Goal: Complete application form

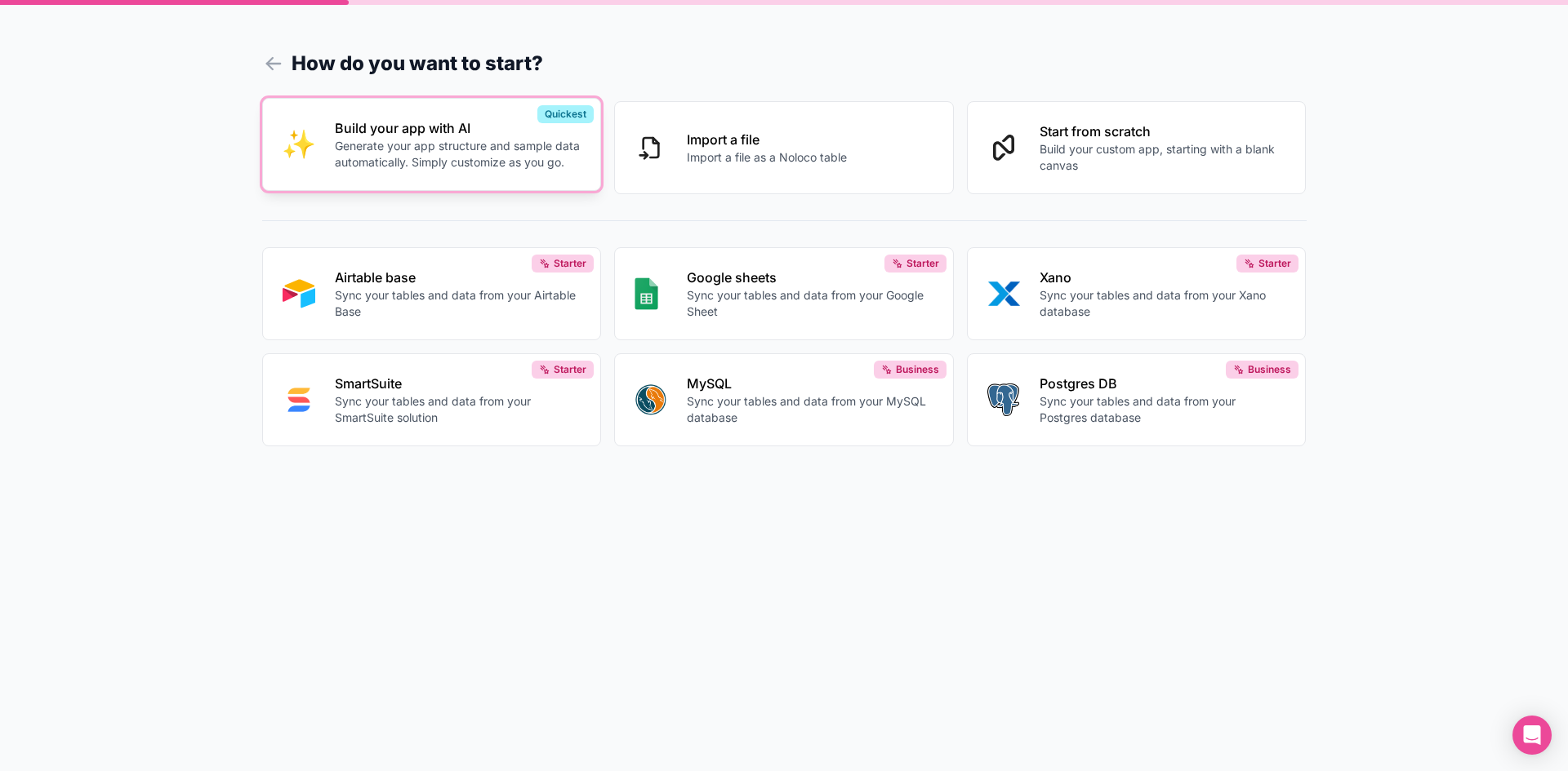
click at [413, 147] on p "Generate your app structure and sample data automatically. Simply customize as …" at bounding box center [458, 153] width 247 height 32
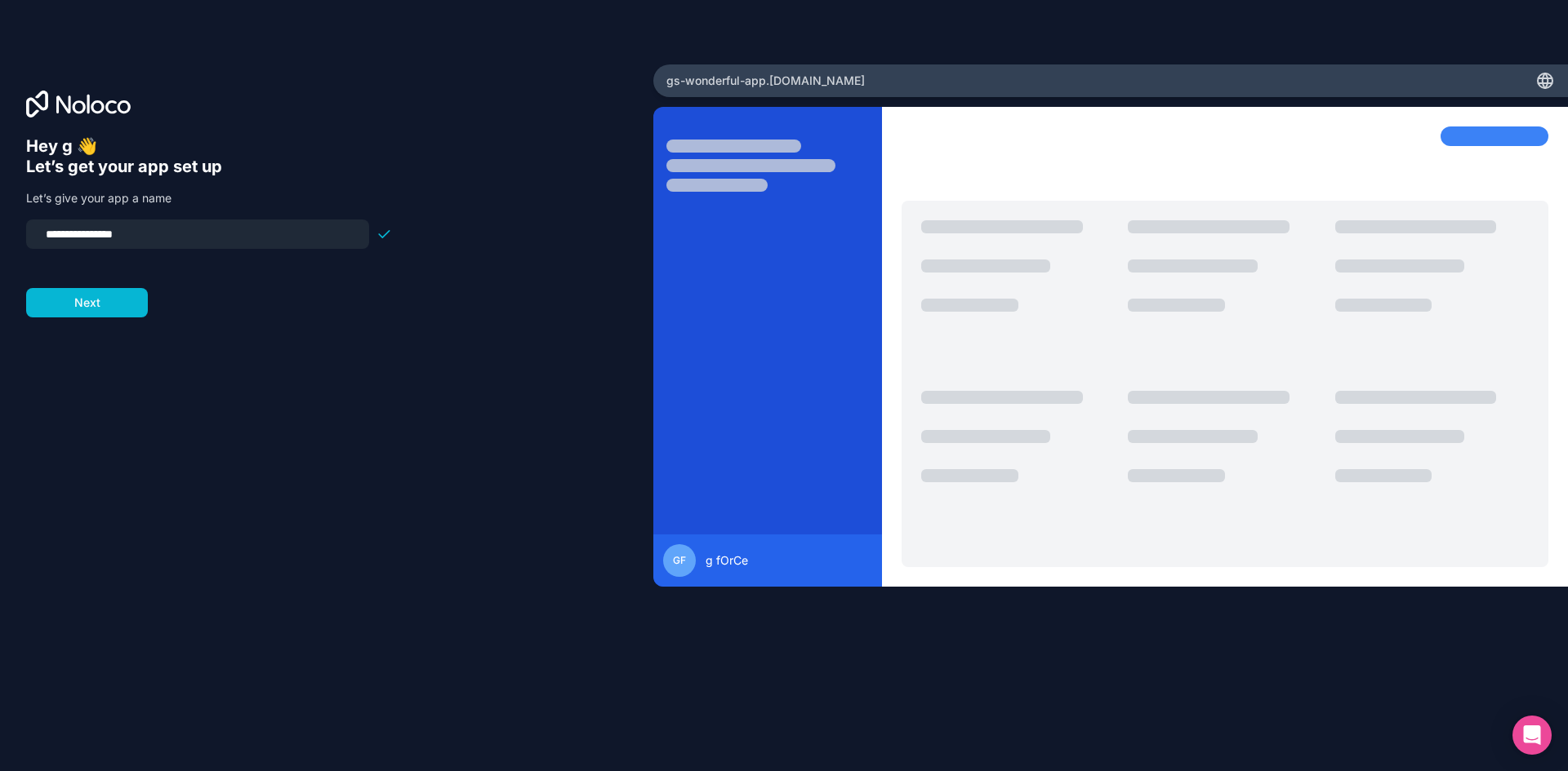
click at [124, 264] on div at bounding box center [209, 259] width 366 height 20
click at [184, 231] on input "**********" at bounding box center [197, 233] width 323 height 22
click at [111, 301] on button "Next" at bounding box center [87, 303] width 122 height 29
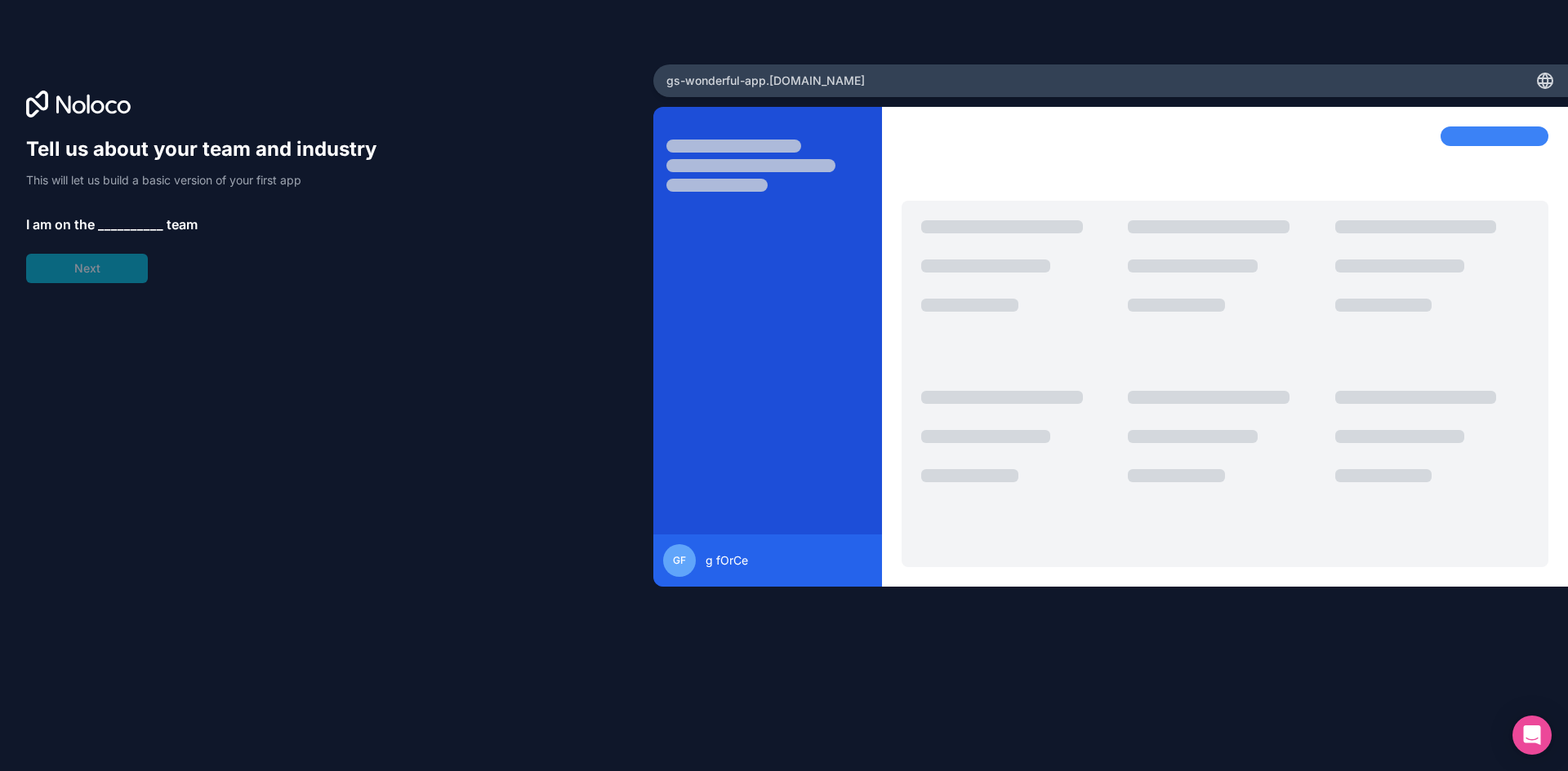
click at [117, 217] on span "__________" at bounding box center [130, 224] width 65 height 20
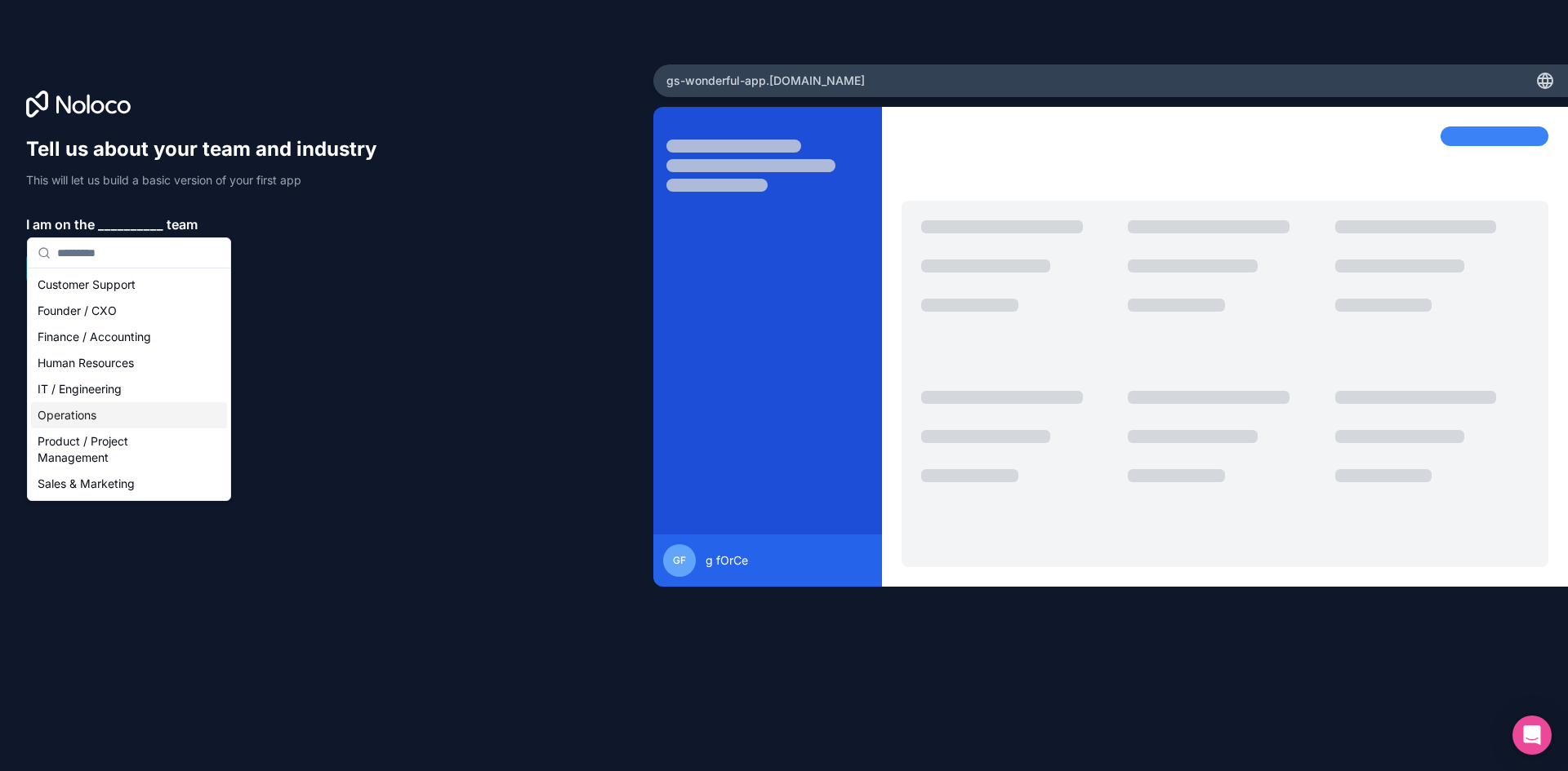
click at [191, 412] on div "Operations" at bounding box center [129, 415] width 196 height 26
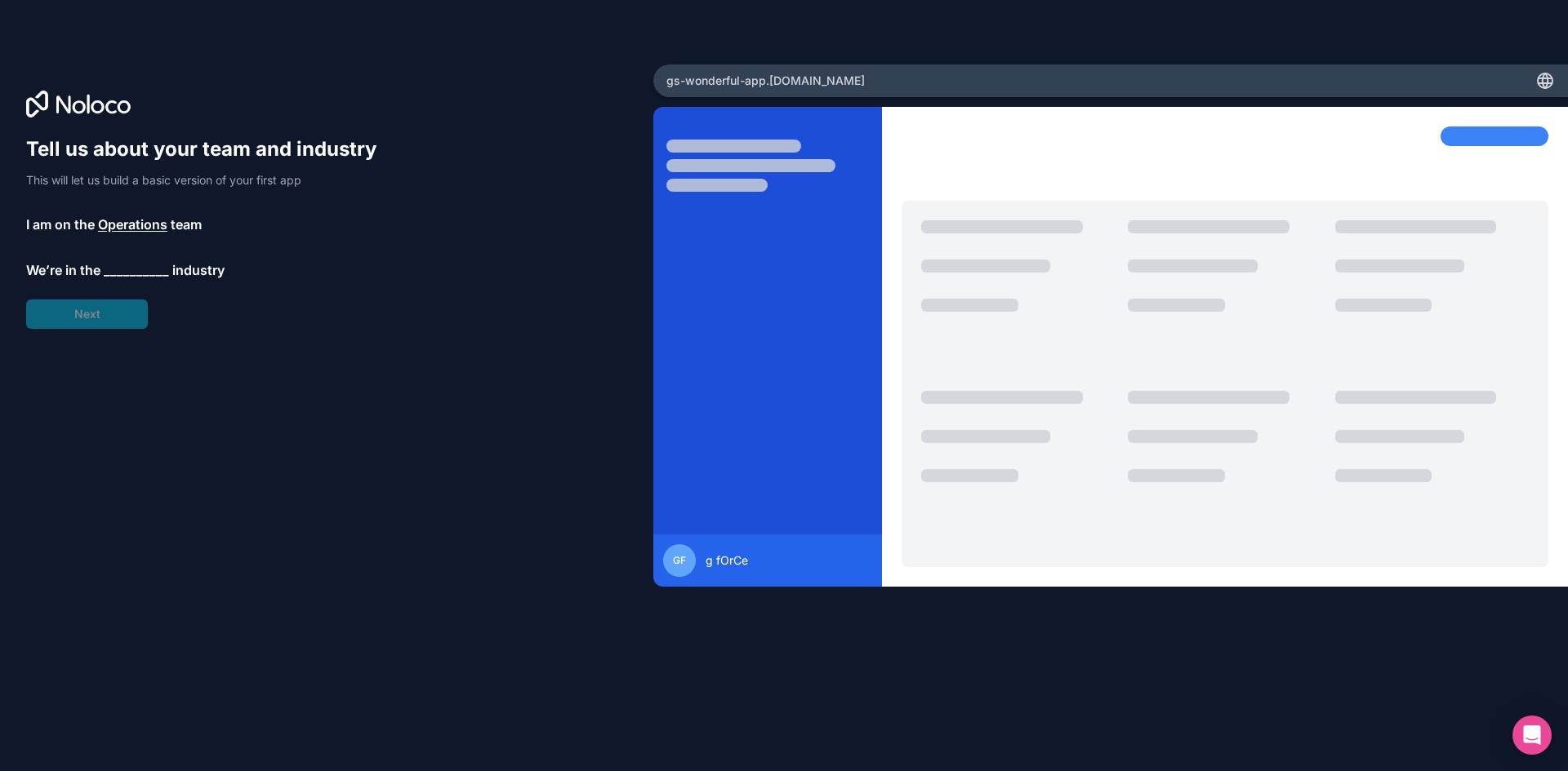
click at [131, 279] on div "Tell us about your team and industry This will let us build a basic version of …" at bounding box center [209, 232] width 366 height 192
click at [143, 267] on span "__________" at bounding box center [136, 270] width 65 height 20
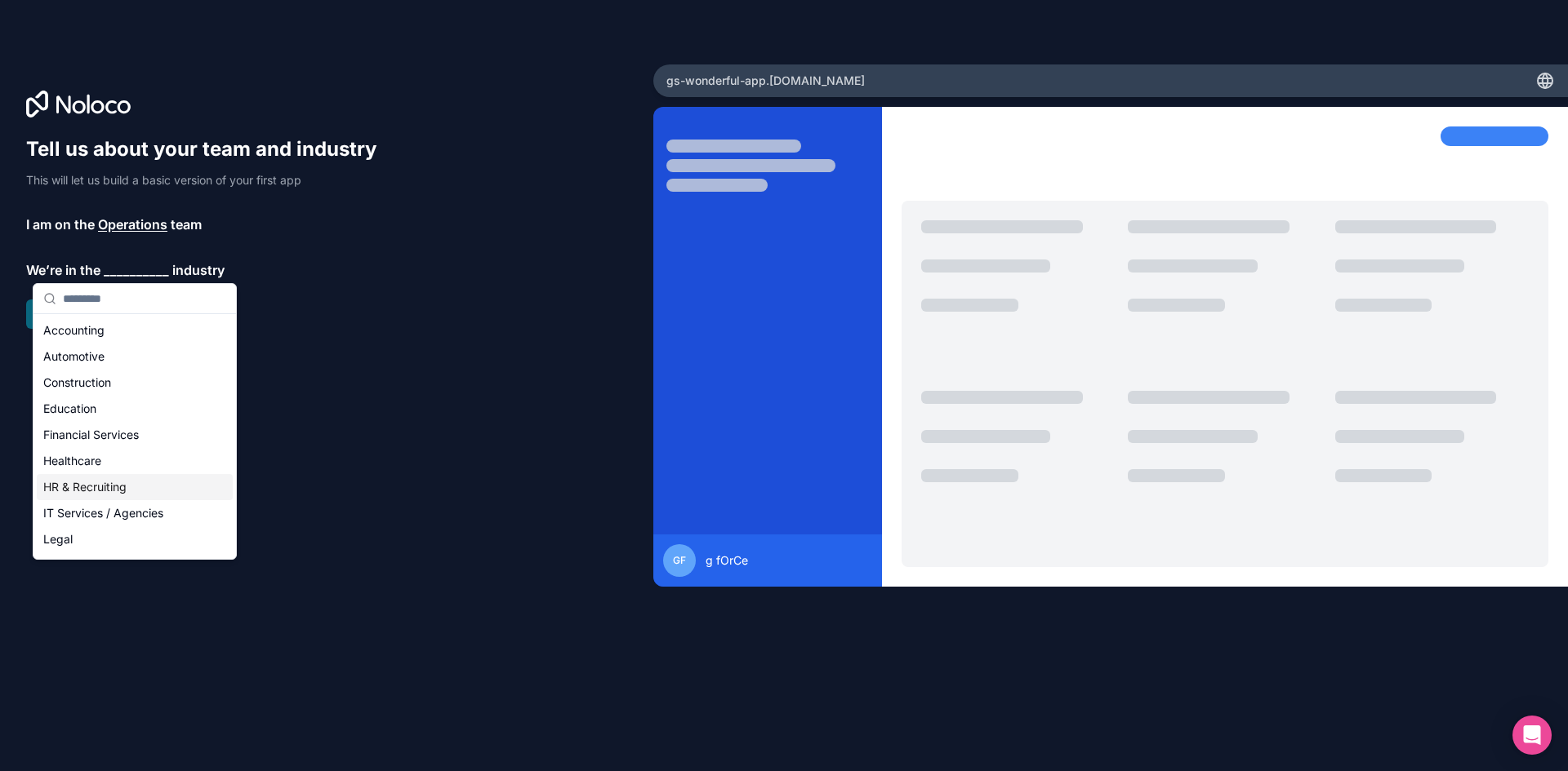
drag, startPoint x: 143, startPoint y: 490, endPoint x: 125, endPoint y: 447, distance: 46.6
click at [143, 488] on div "HR & Recruiting" at bounding box center [135, 487] width 196 height 26
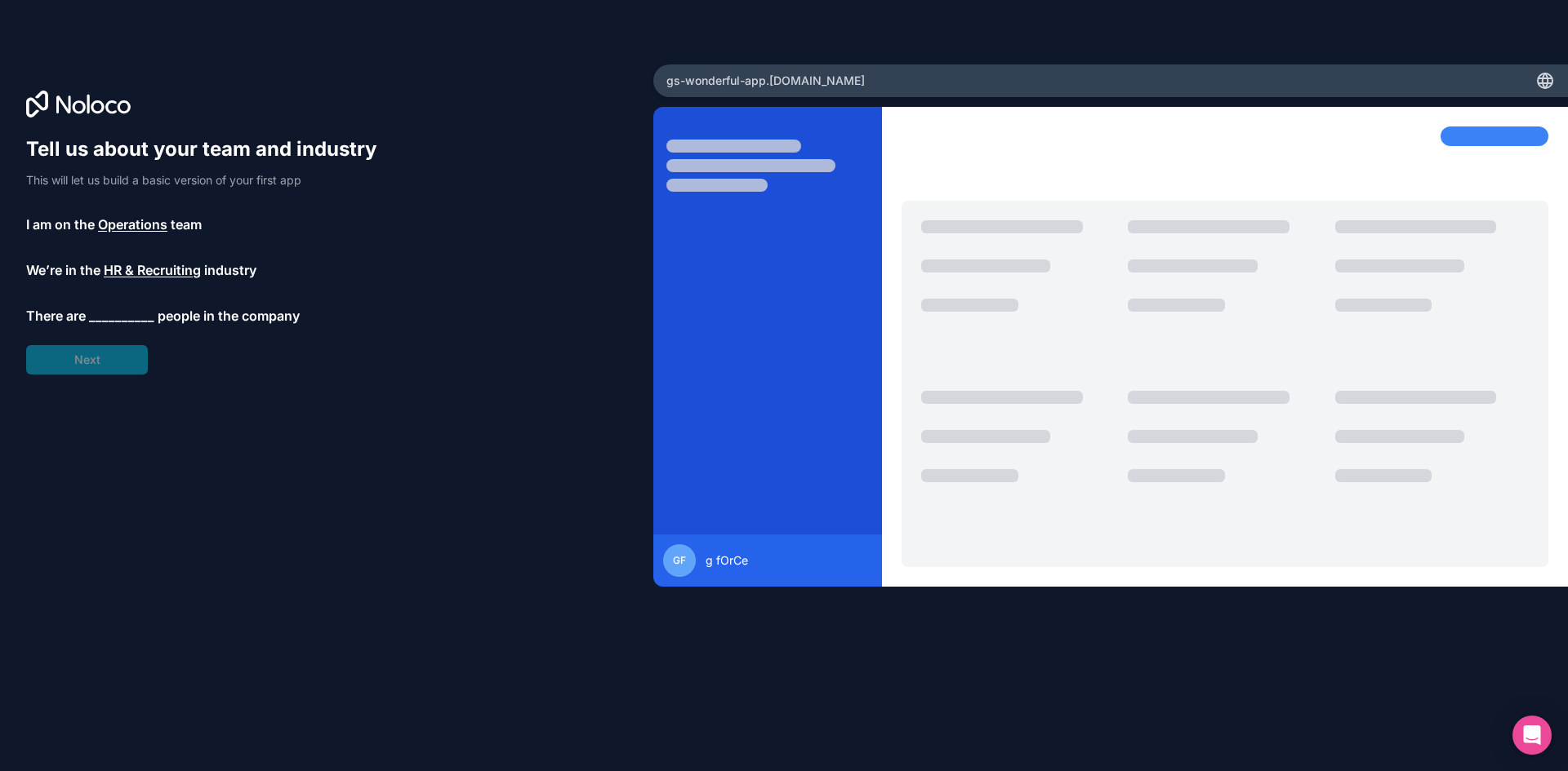
click at [107, 317] on span "__________" at bounding box center [121, 316] width 65 height 20
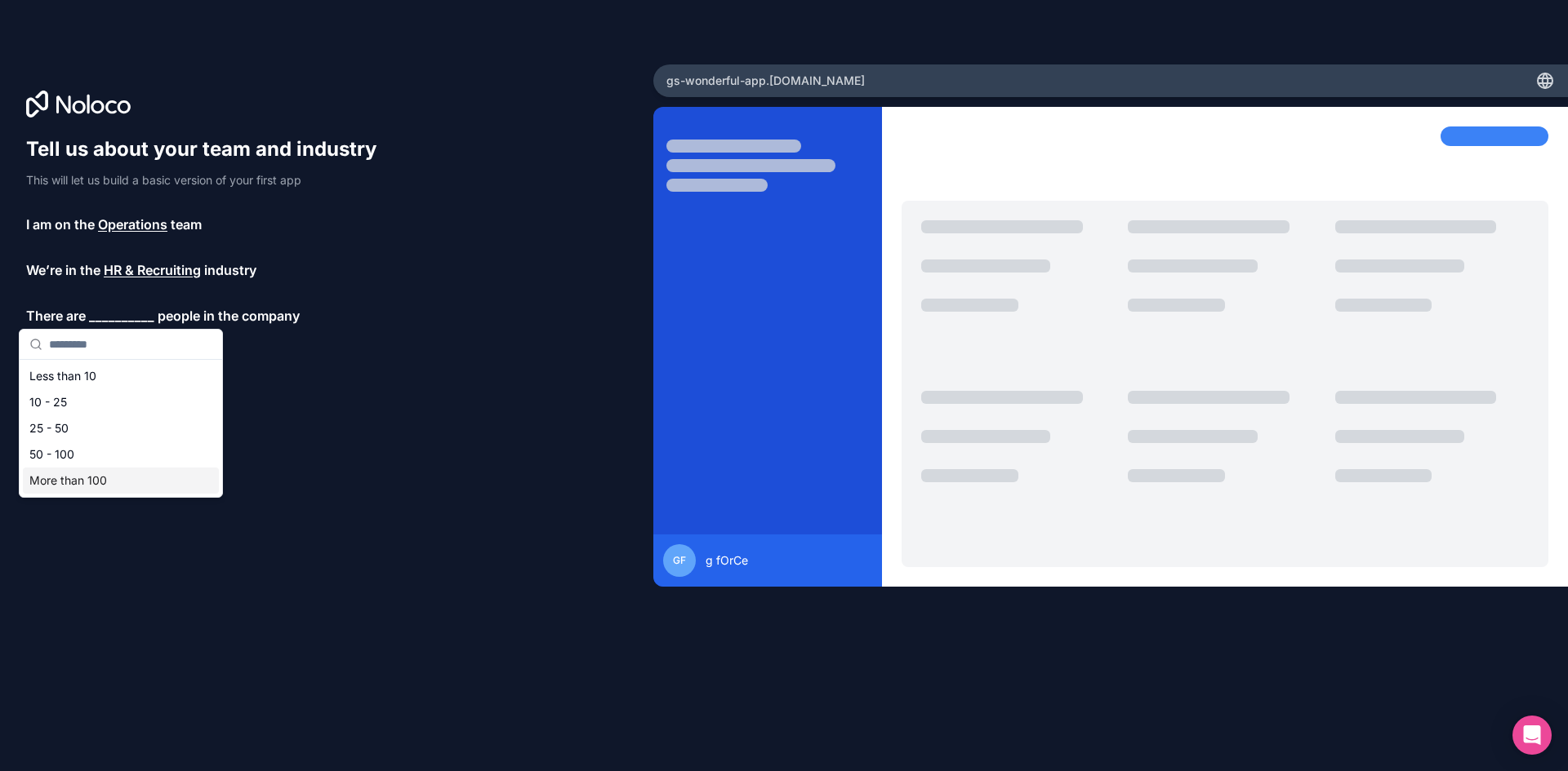
drag, startPoint x: 177, startPoint y: 482, endPoint x: 172, endPoint y: 474, distance: 9.4
click at [176, 482] on div "More than 100" at bounding box center [120, 480] width 196 height 26
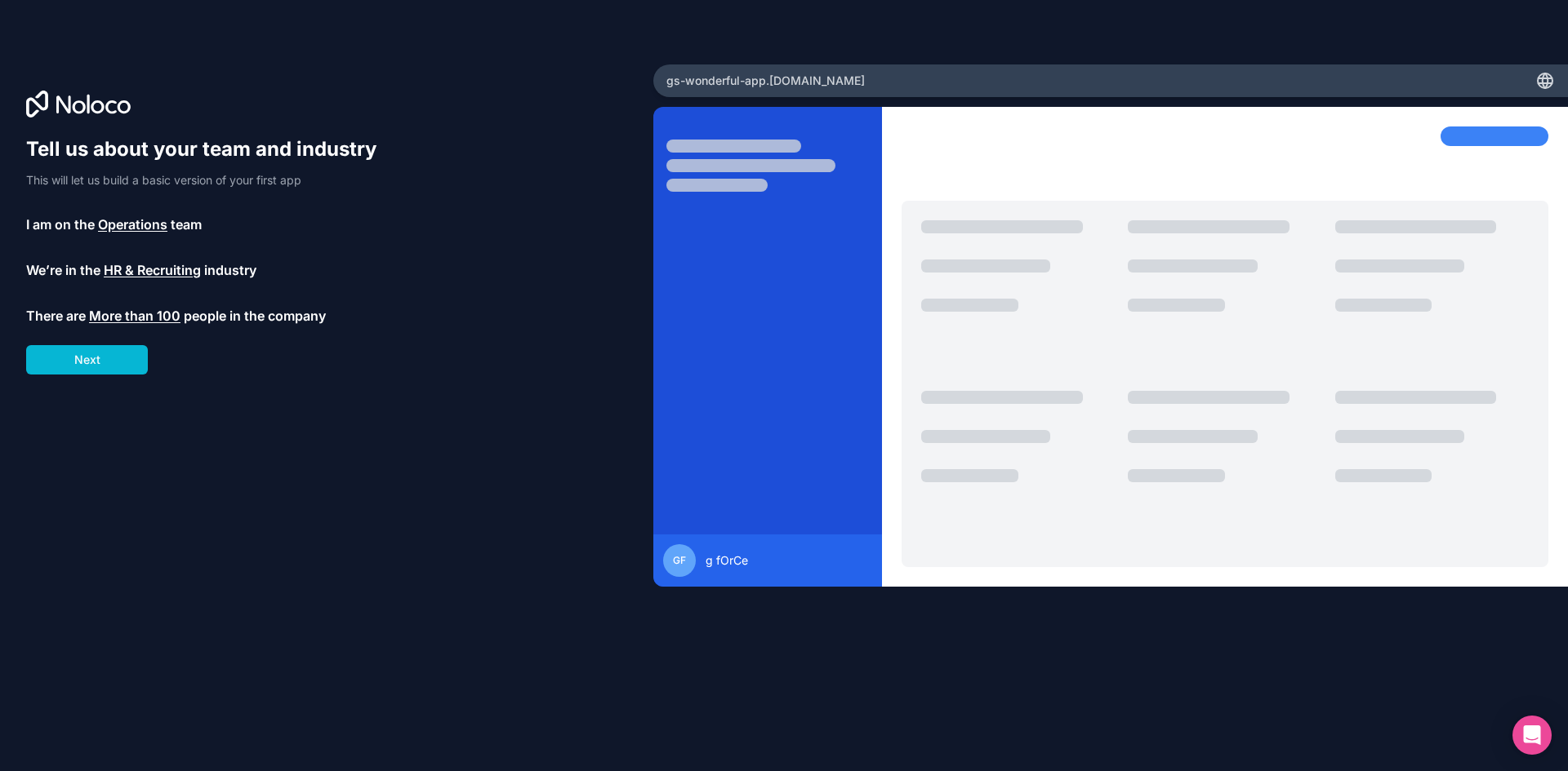
click at [145, 299] on div "Tell us about your team and industry This will let us build a basic version of …" at bounding box center [209, 256] width 366 height 238
click at [135, 310] on span "More than 100" at bounding box center [135, 316] width 92 height 20
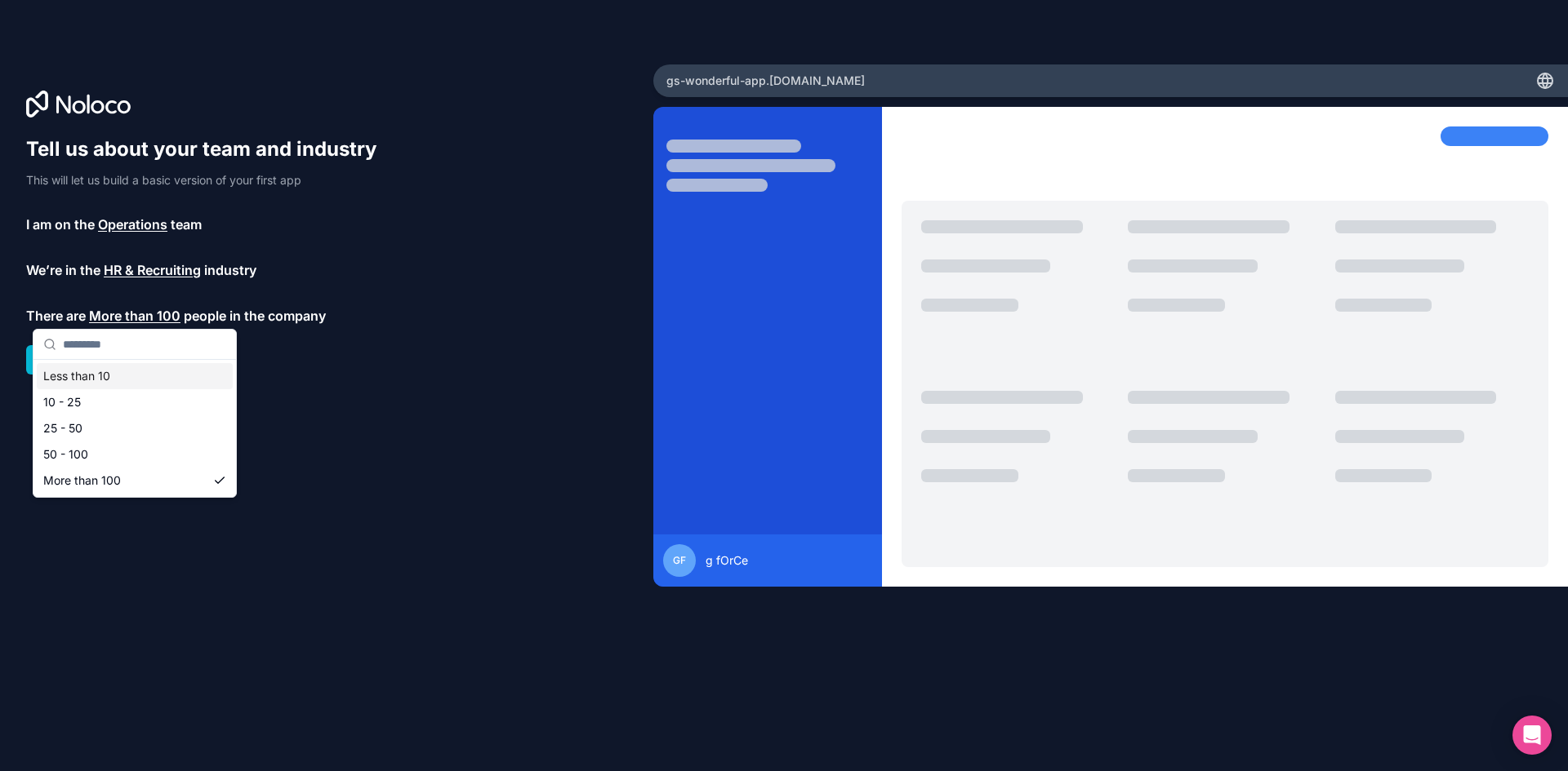
drag, startPoint x: 91, startPoint y: 383, endPoint x: 77, endPoint y: 369, distance: 19.8
click at [90, 383] on div "Less than 10" at bounding box center [135, 376] width 196 height 26
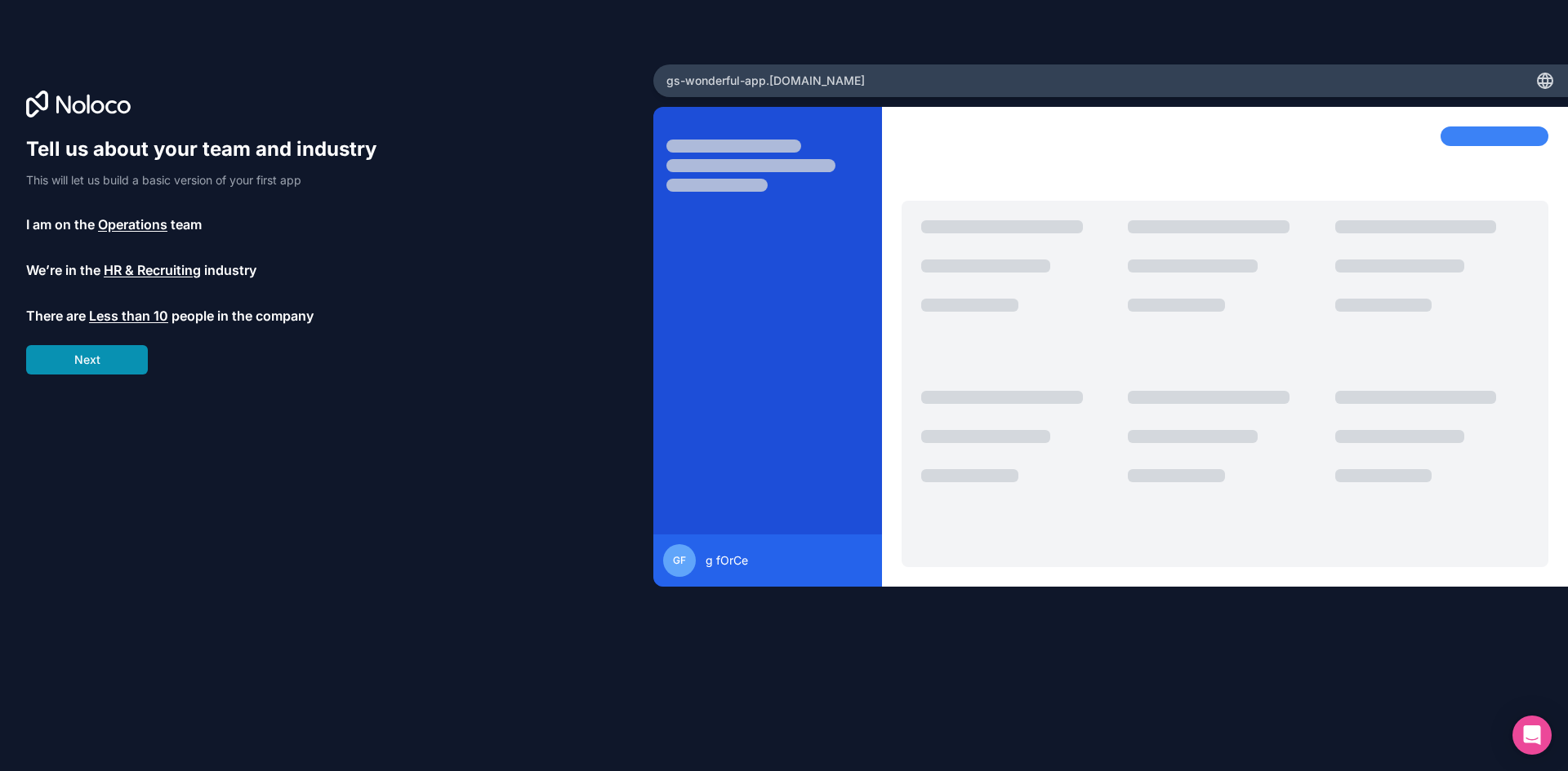
click at [67, 351] on button "Next" at bounding box center [87, 360] width 122 height 29
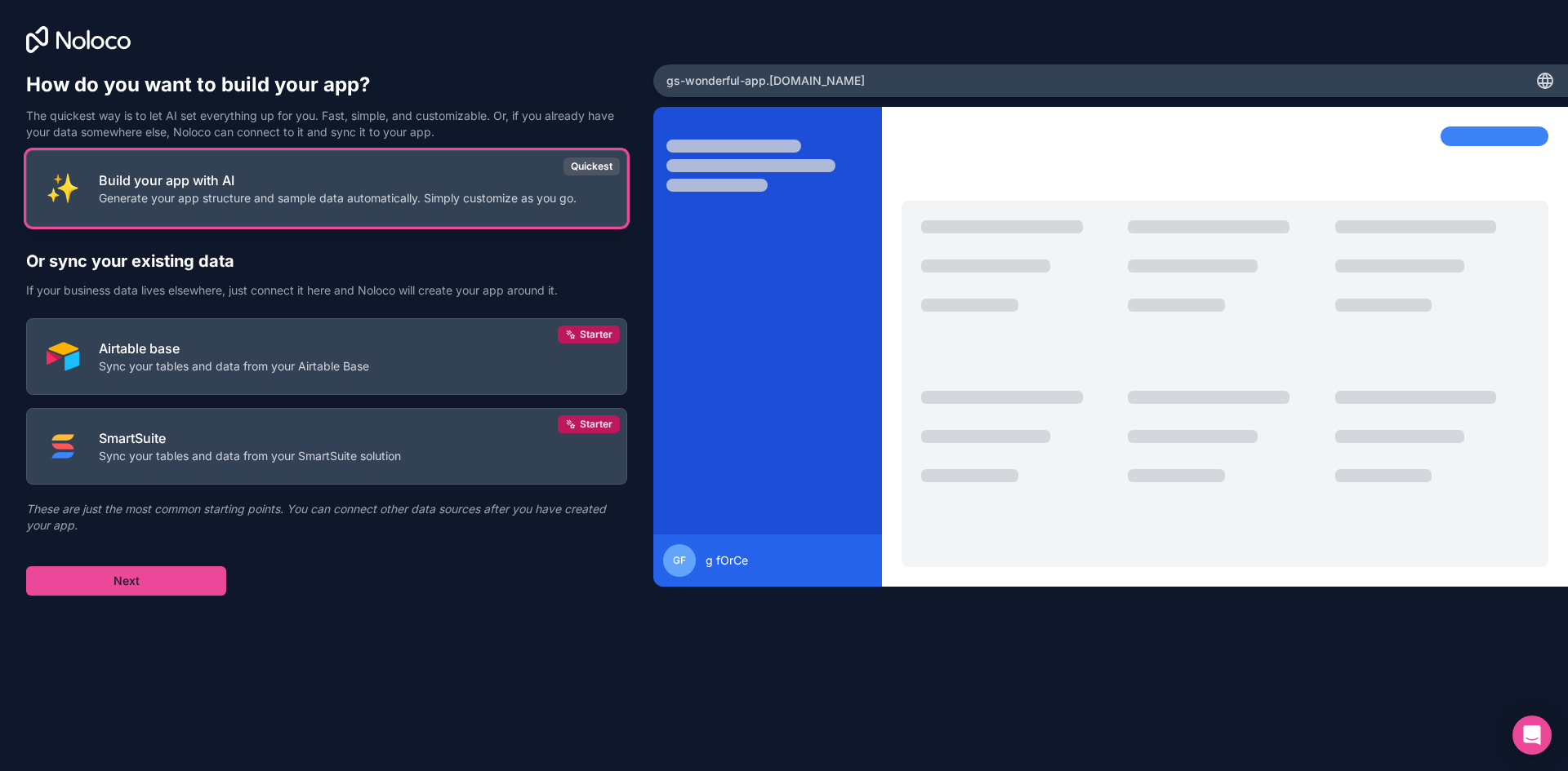
click at [436, 202] on p "Generate your app structure and sample data automatically. Simply customize as …" at bounding box center [337, 198] width 477 height 17
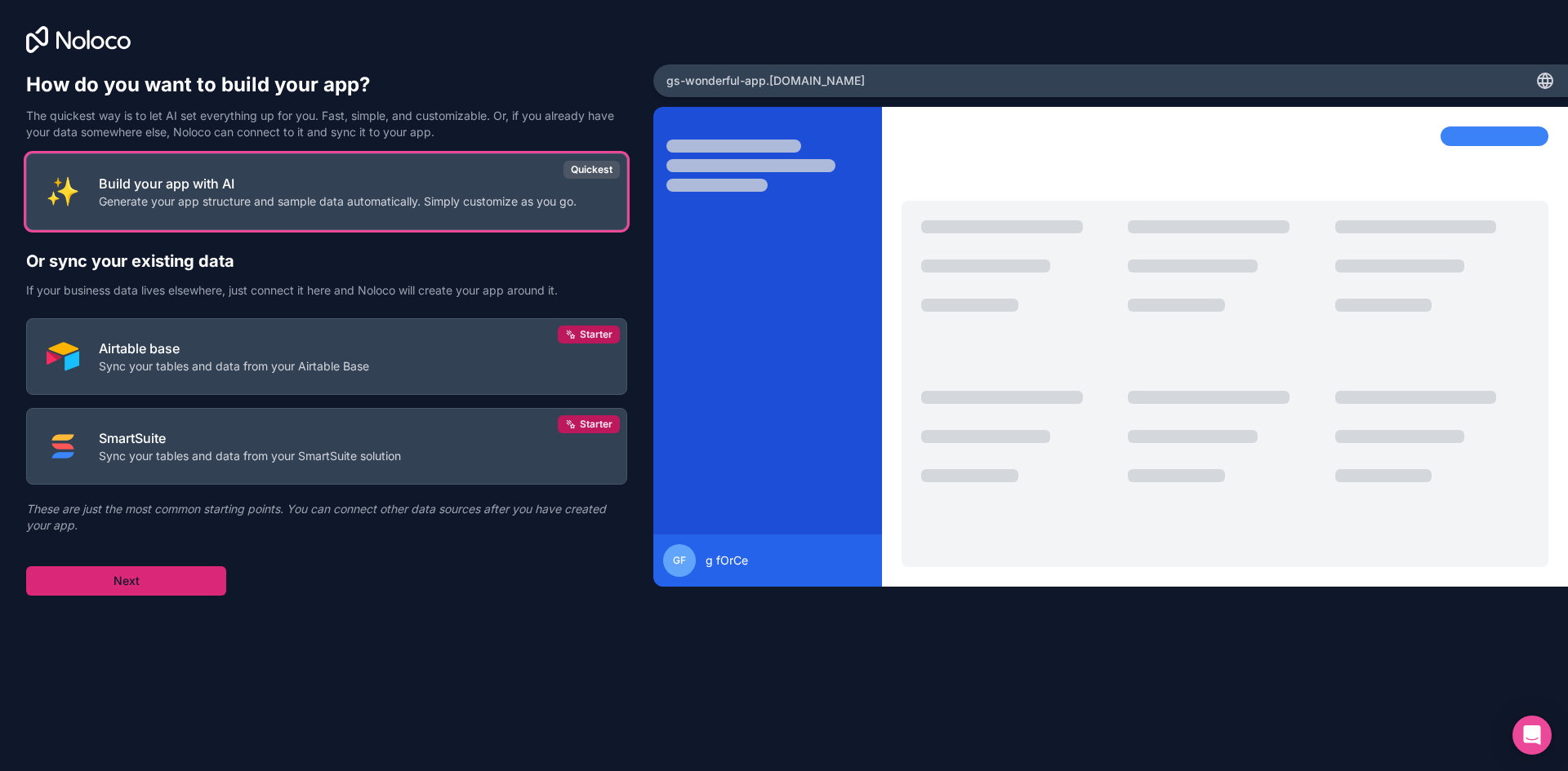
click at [156, 574] on button "Next" at bounding box center [126, 581] width 200 height 29
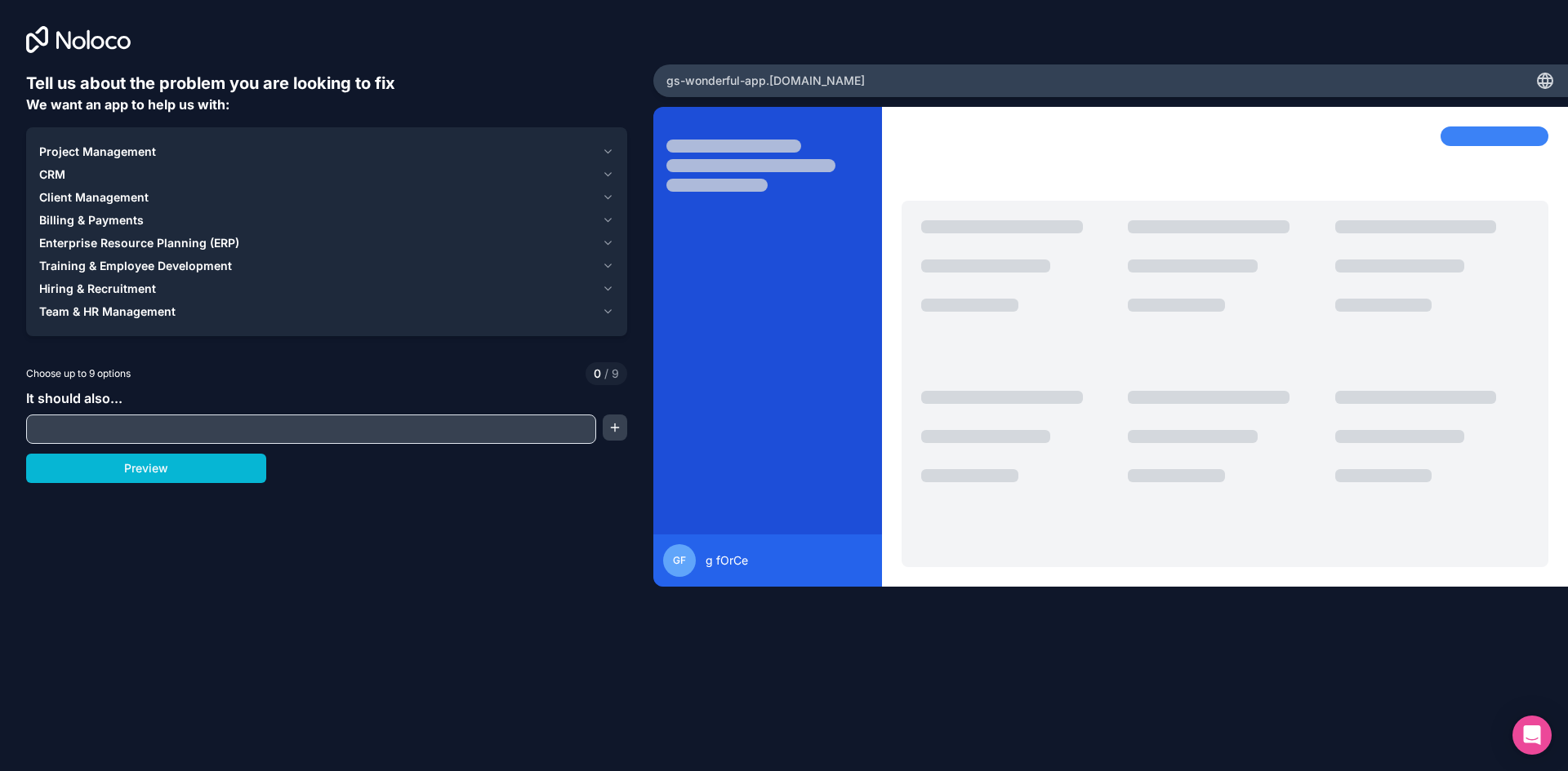
click at [133, 429] on input "text" at bounding box center [310, 428] width 561 height 22
